Goal: Navigation & Orientation: Find specific page/section

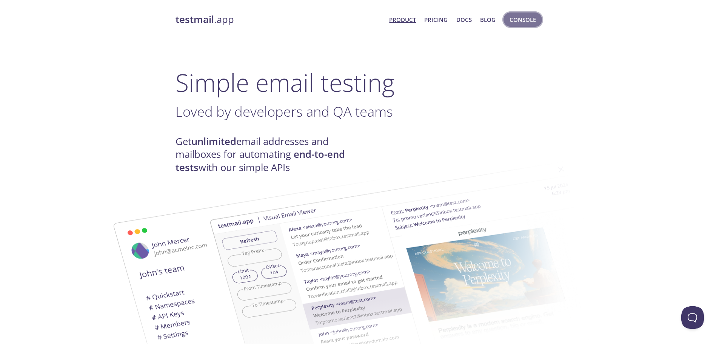
click at [514, 22] on span "Console" at bounding box center [523, 20] width 26 height 10
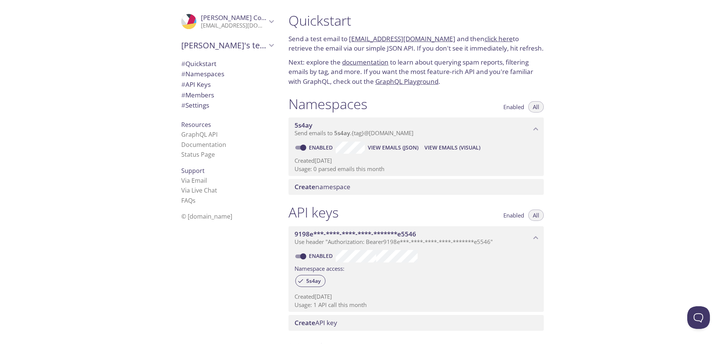
click at [403, 133] on span "Send emails to 5s4ay . {tag} @[DOMAIN_NAME]" at bounding box center [354, 133] width 119 height 8
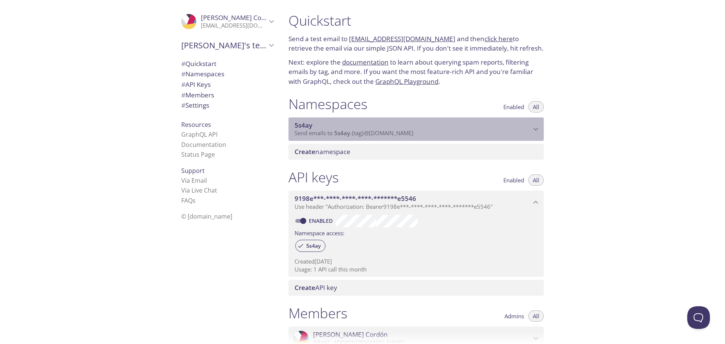
click at [403, 133] on span "Send emails to 5s4ay . {tag} @[DOMAIN_NAME]" at bounding box center [354, 133] width 119 height 8
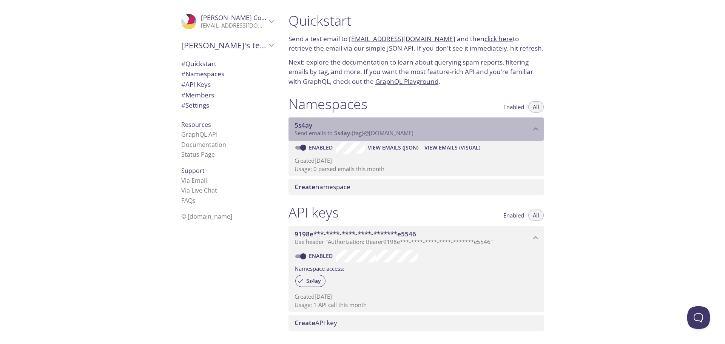
click at [403, 133] on span "Send emails to 5s4ay . {tag} @[DOMAIN_NAME]" at bounding box center [354, 133] width 119 height 8
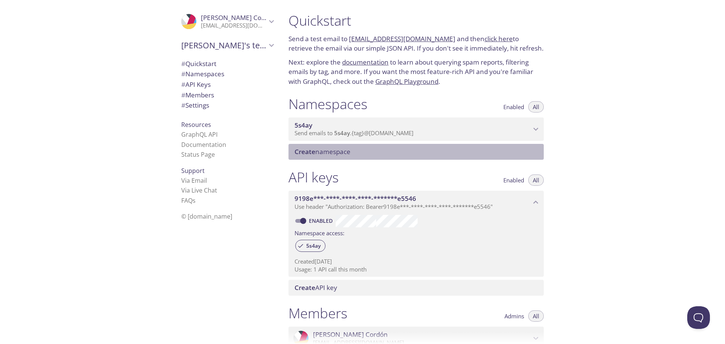
click at [355, 150] on span "Create namespace" at bounding box center [418, 152] width 246 height 8
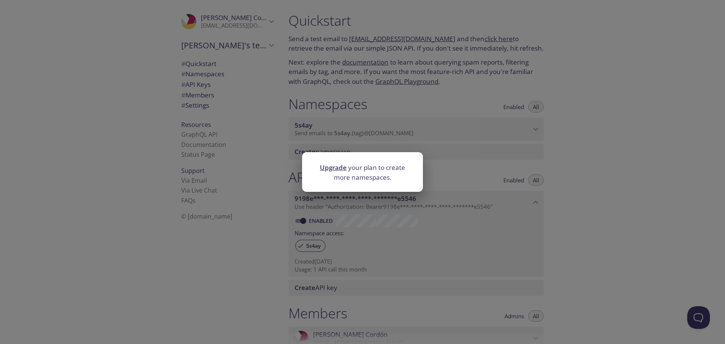
click at [437, 119] on div "Upgrade your plan to create more namespaces." at bounding box center [362, 172] width 725 height 344
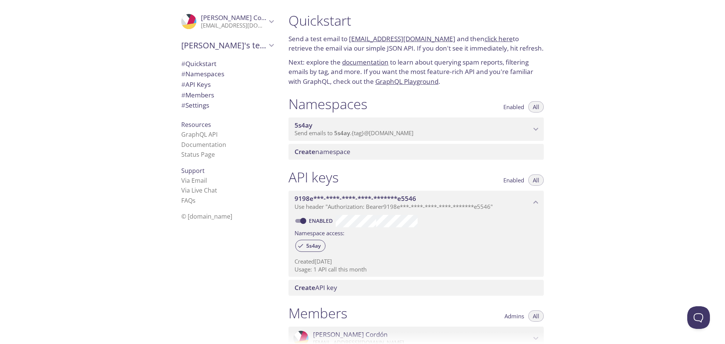
click at [351, 127] on span "5s4ay" at bounding box center [413, 125] width 236 height 8
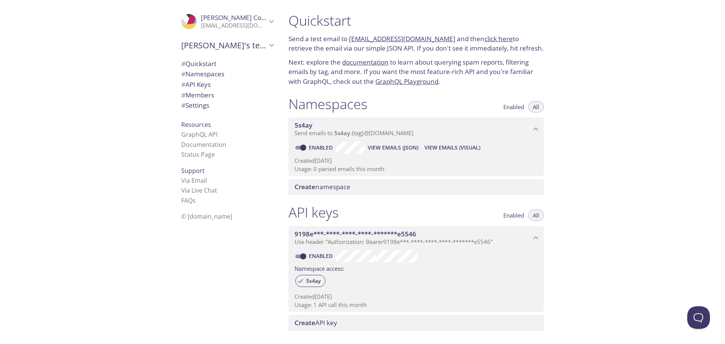
click at [344, 132] on span "5s4ay" at bounding box center [342, 133] width 16 height 8
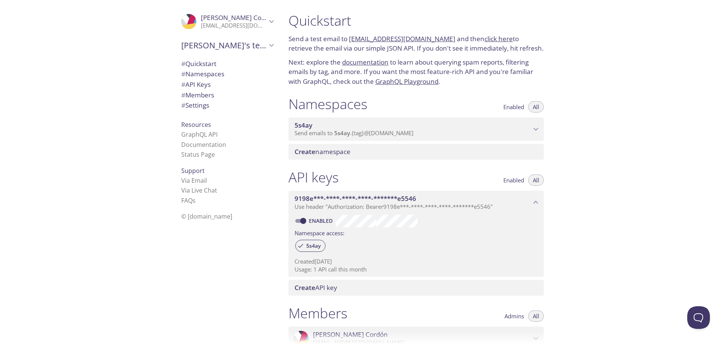
click at [344, 132] on span "5s4ay" at bounding box center [342, 133] width 16 height 8
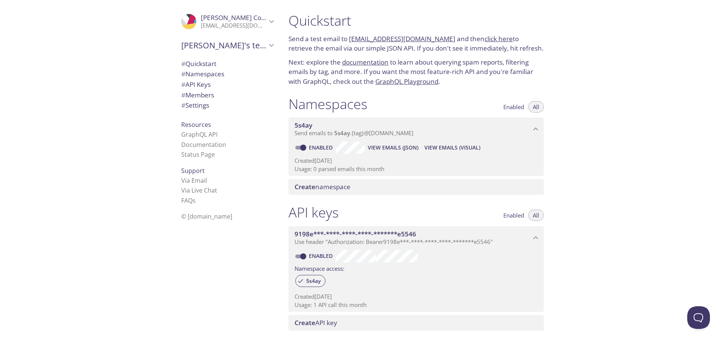
drag, startPoint x: 456, startPoint y: 124, endPoint x: 385, endPoint y: 140, distance: 73.1
click at [385, 140] on div "5s4ay Send emails to 5s4ay . {tag} @[DOMAIN_NAME]" at bounding box center [416, 128] width 255 height 23
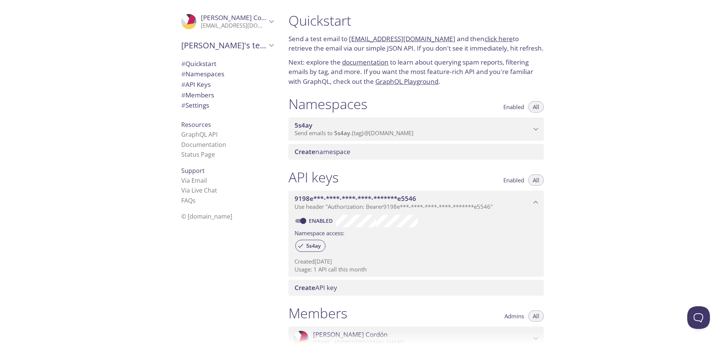
click at [385, 140] on div "5s4ay Send emails to 5s4ay . {tag} @[DOMAIN_NAME]" at bounding box center [416, 128] width 255 height 23
